Goal: Communication & Community: Connect with others

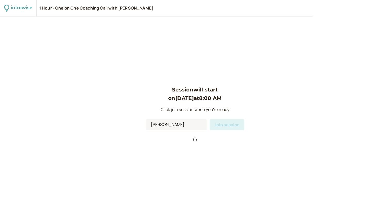
click at [240, 102] on div "Session will start on Aug 16 at 8:00 AM Click join session when you're ready Ja…" at bounding box center [195, 114] width 98 height 57
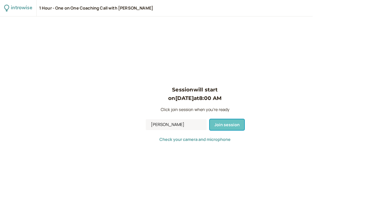
click at [229, 125] on span "Join session" at bounding box center [226, 125] width 25 height 6
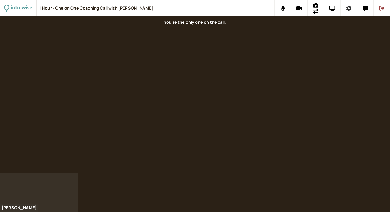
click at [347, 9] on icon at bounding box center [348, 8] width 5 height 5
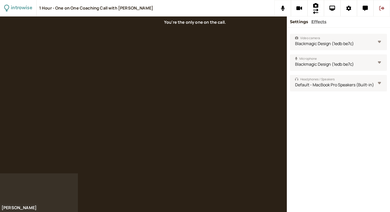
click at [382, 6] on icon at bounding box center [381, 8] width 5 height 5
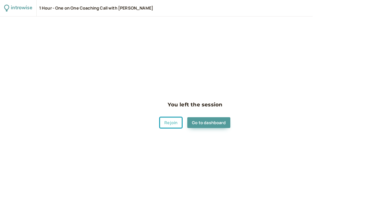
click at [169, 123] on button "Rejoin" at bounding box center [170, 122] width 22 height 11
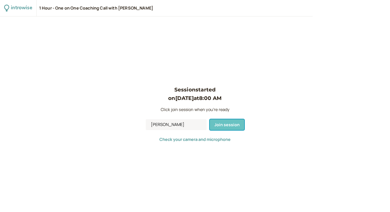
click at [225, 125] on span "Join session" at bounding box center [226, 125] width 25 height 6
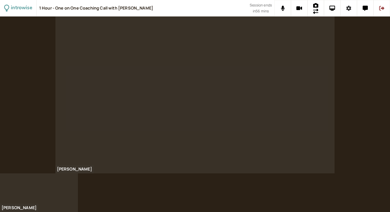
click at [345, 8] on button at bounding box center [348, 8] width 16 height 16
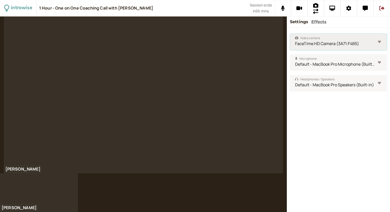
click at [342, 44] on select "FaceTime HD Camera (3A71:F4B5) Blackmagic Design (1edb:be7c) Sony Camera (Imagi…" at bounding box center [338, 42] width 97 height 16
select select "513e15e5f7311d131daecbb8db25da9658abec2bf1ef7ebfdc0c628419fab7ca"
click at [360, 62] on select "Default - MacBook Pro Microphone (Built-in) Blackmagic Design (1edb:be7c) MacBo…" at bounding box center [338, 62] width 97 height 16
select select "9b06eccbb755c4a44971cec189154f32318545eda003ef6fe748d9b7bfb26862"
click at [217, 6] on div "1 Hour - One on One Coaching Call with Jason Hermann" at bounding box center [144, 8] width 210 height 16
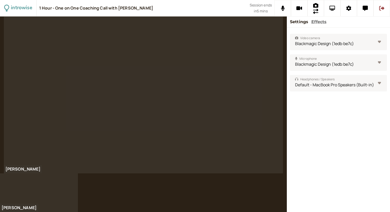
click at [330, 8] on icon at bounding box center [332, 8] width 6 height 5
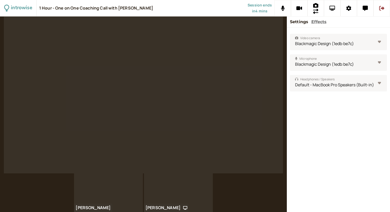
click at [332, 7] on icon at bounding box center [332, 8] width 6 height 5
drag, startPoint x: 231, startPoint y: 139, endPoint x: 178, endPoint y: 103, distance: 64.7
click at [178, 103] on video at bounding box center [143, 94] width 279 height 157
click at [231, 62] on video at bounding box center [143, 94] width 279 height 157
click at [230, 182] on div "Jason Hermann Brian Gallagher" at bounding box center [143, 192] width 287 height 39
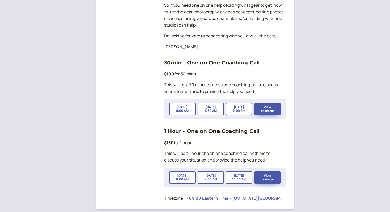
scroll to position [179, 0]
